Goal: Transaction & Acquisition: Purchase product/service

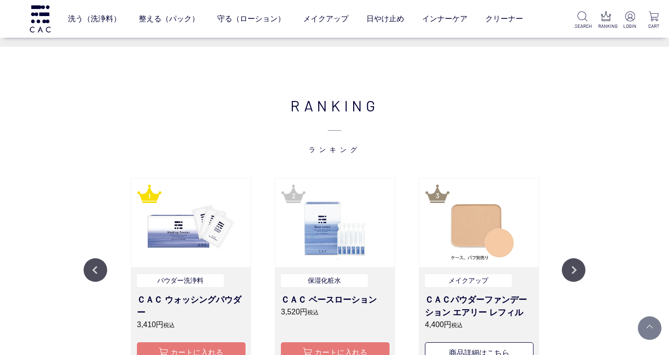
scroll to position [1038, 0]
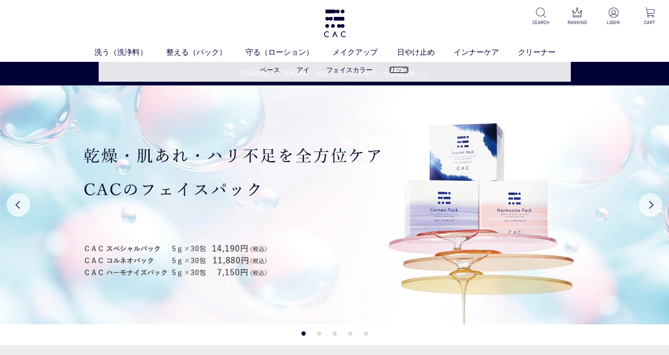
click at [403, 68] on link "リップ" at bounding box center [399, 70] width 20 height 8
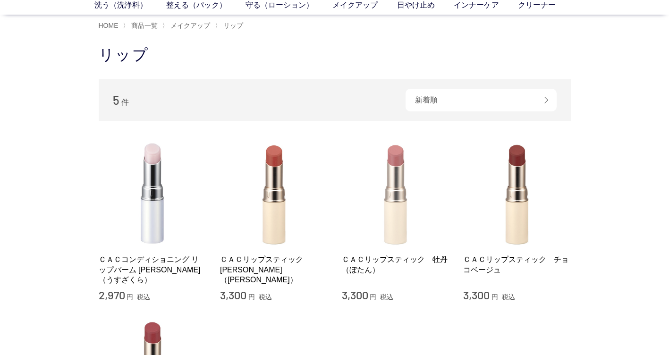
scroll to position [94, 0]
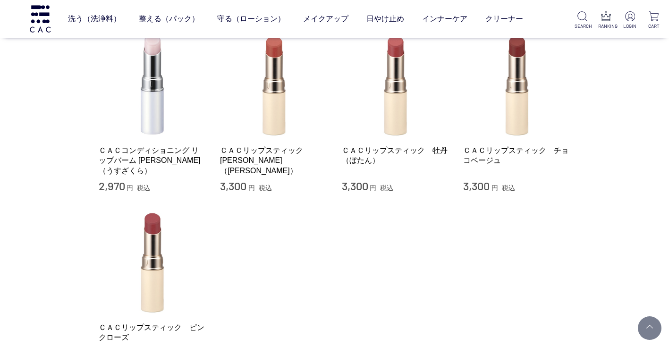
click at [161, 143] on div "ＣＡＣコンディショニング リップバーム [PERSON_NAME]（うすざくら） 2,970 円 税込" at bounding box center [153, 112] width 108 height 163
click at [149, 158] on link "ＣＡＣコンディショニング リップバーム [PERSON_NAME]（うすざくら）" at bounding box center [153, 160] width 108 height 30
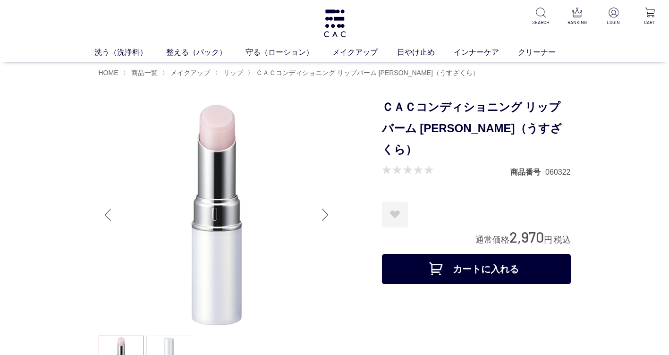
click at [320, 210] on div "Next slide" at bounding box center [325, 215] width 19 height 38
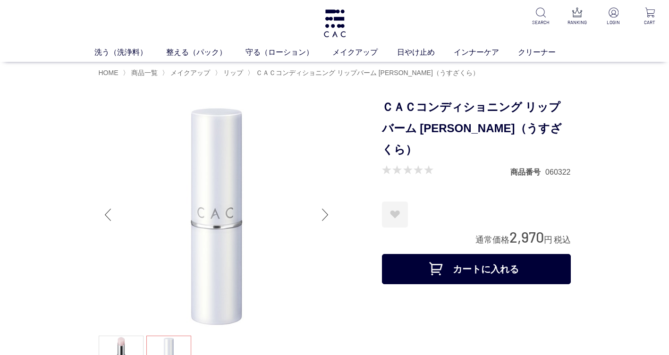
click at [320, 210] on div "Next slide" at bounding box center [325, 215] width 19 height 38
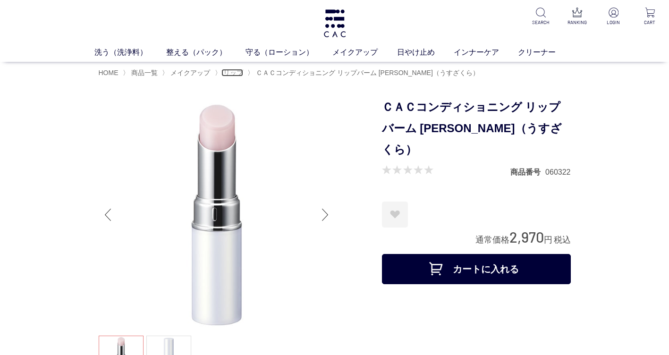
click at [239, 74] on span "リップ" at bounding box center [233, 73] width 20 height 8
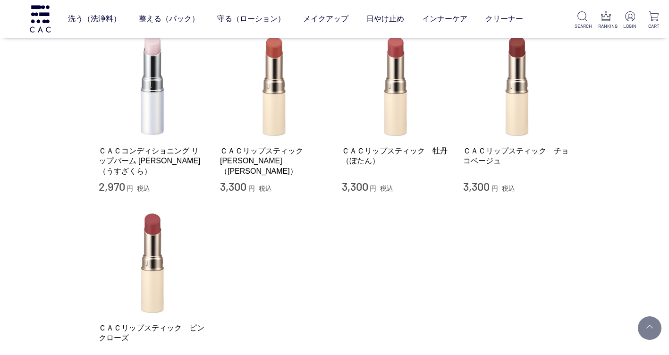
scroll to position [94, 0]
click at [275, 150] on link "ＣＡＣリップスティック　[PERSON_NAME]（[PERSON_NAME]）" at bounding box center [274, 160] width 108 height 30
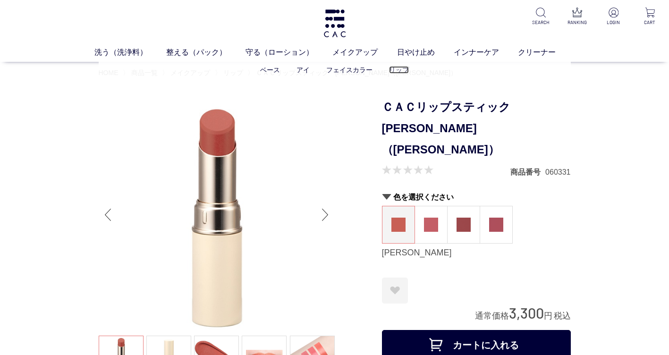
click at [398, 68] on link "リップ" at bounding box center [399, 70] width 20 height 8
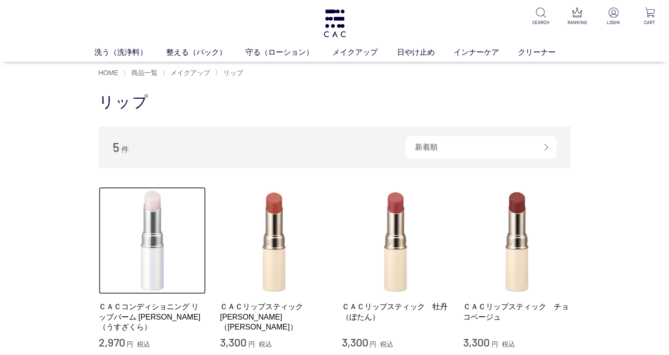
click at [137, 219] on img at bounding box center [153, 241] width 108 height 108
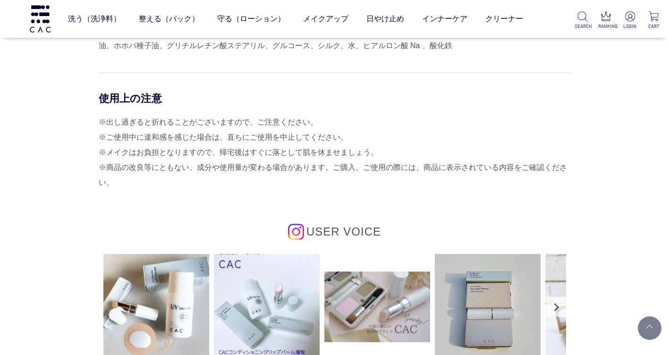
scroll to position [661, 0]
